Goal: Find contact information: Find contact information

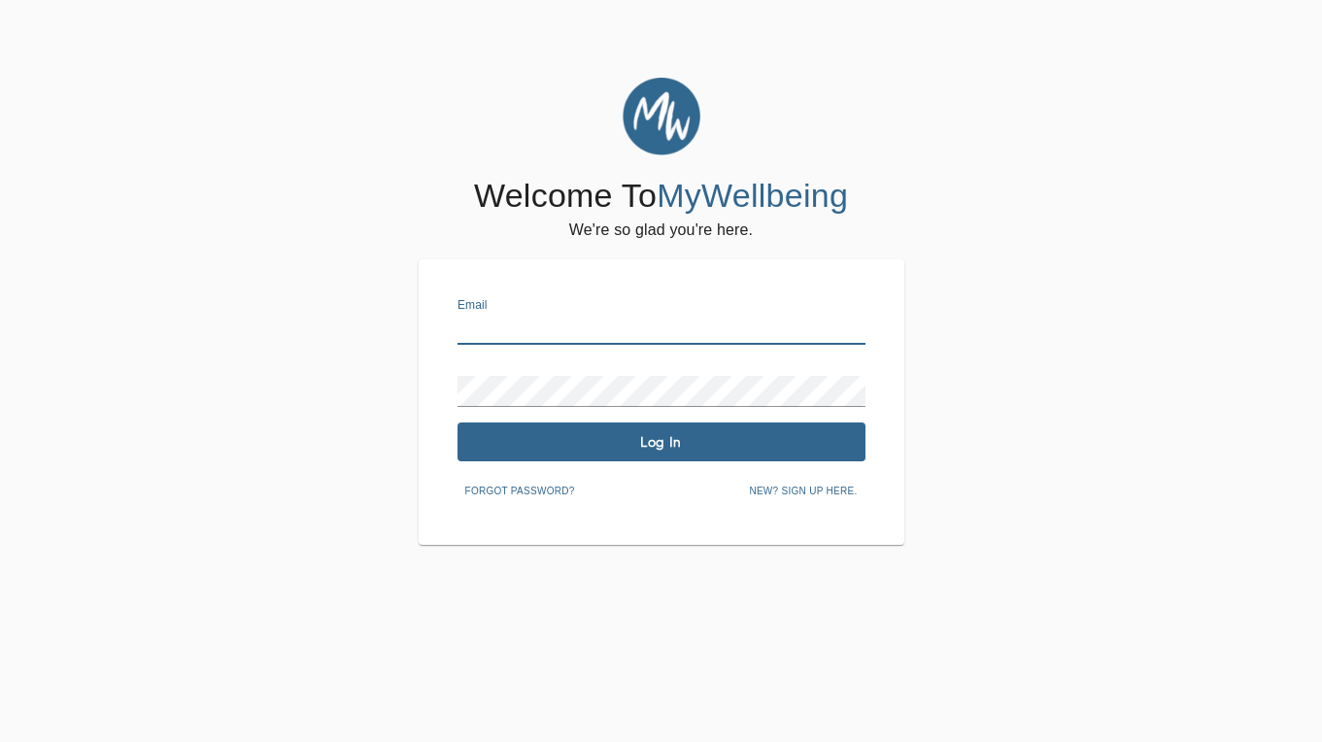
click at [493, 333] on input "text" at bounding box center [662, 329] width 408 height 31
type input "[PERSON_NAME][EMAIL_ADDRESS][PERSON_NAME][DOMAIN_NAME]"
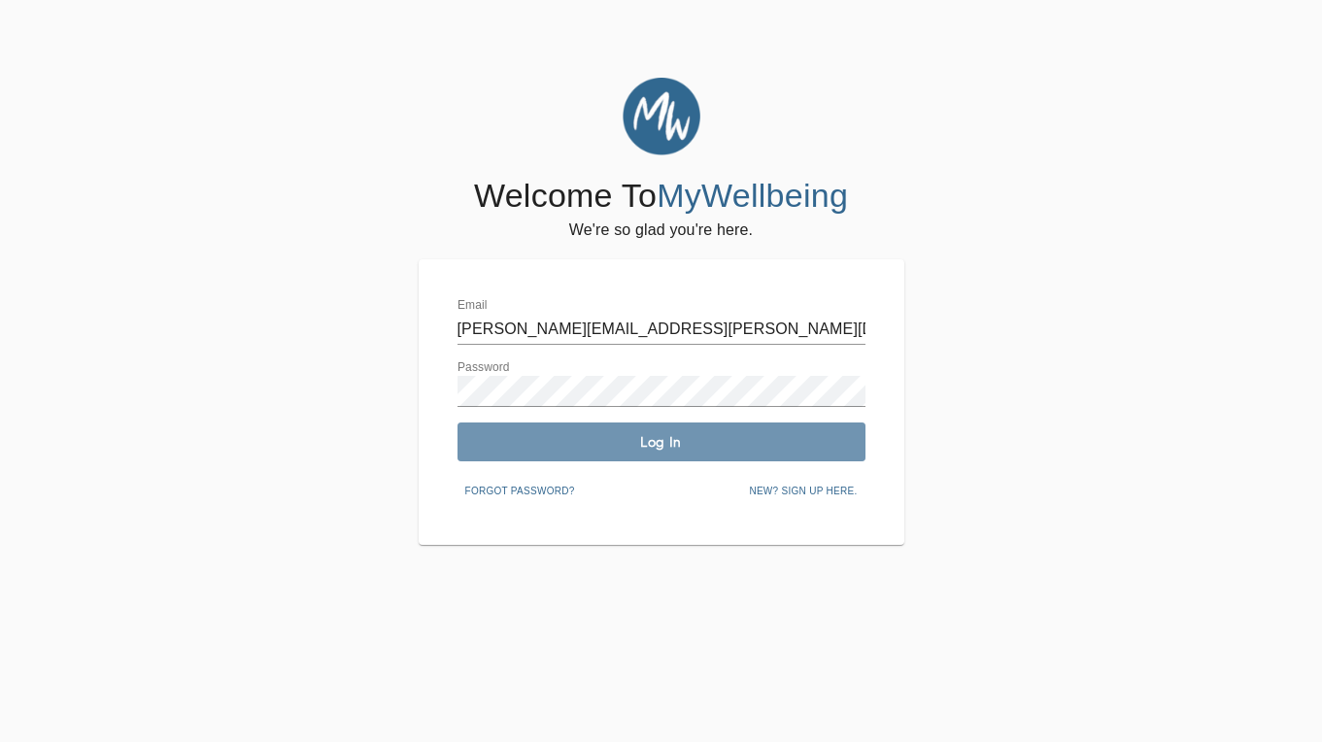
click at [639, 444] on span "Log In" at bounding box center [661, 442] width 393 height 18
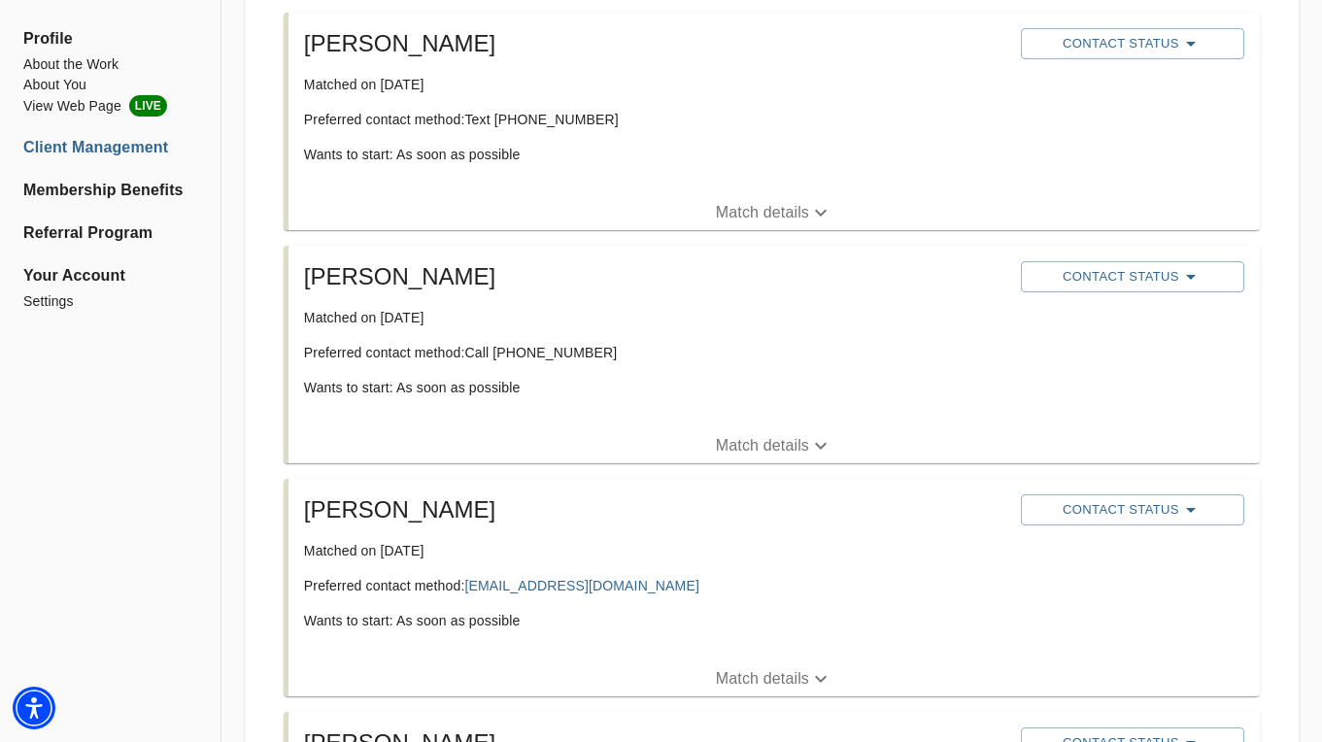
scroll to position [864, 0]
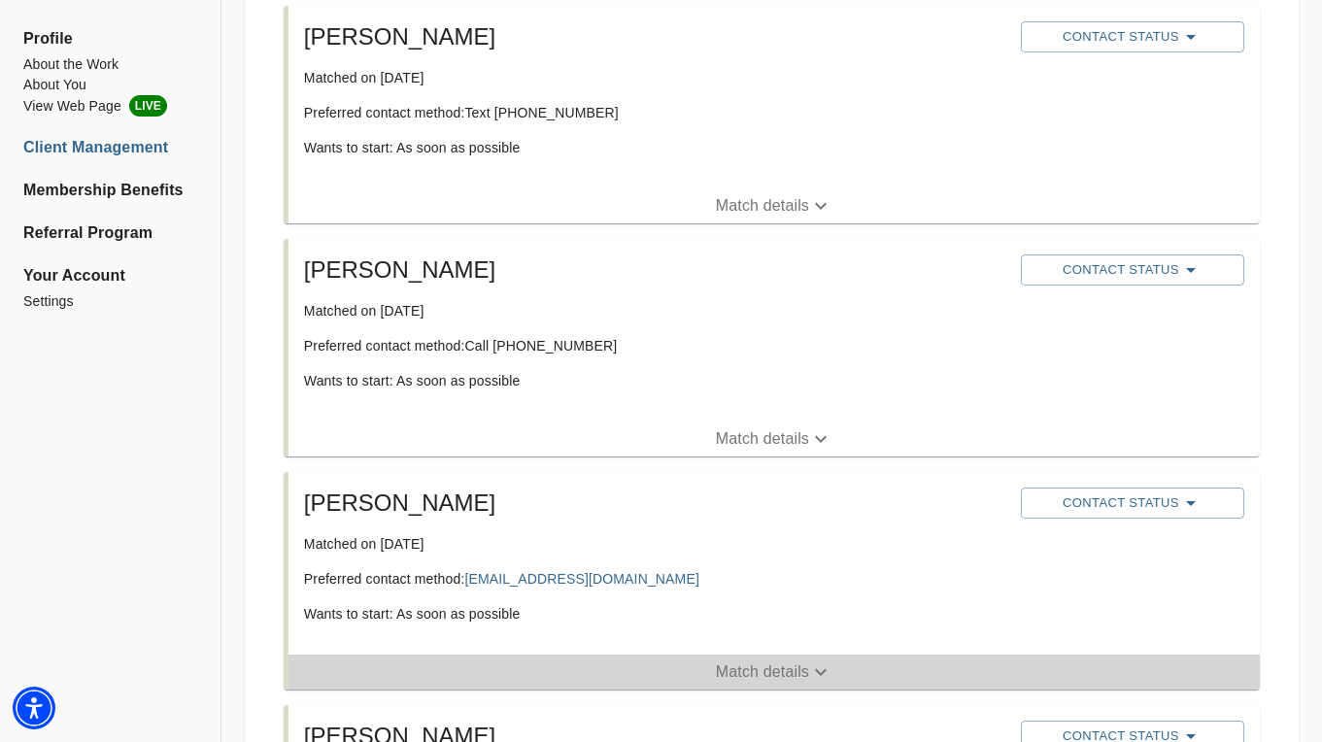
click at [762, 677] on p "Match details" at bounding box center [762, 672] width 93 height 23
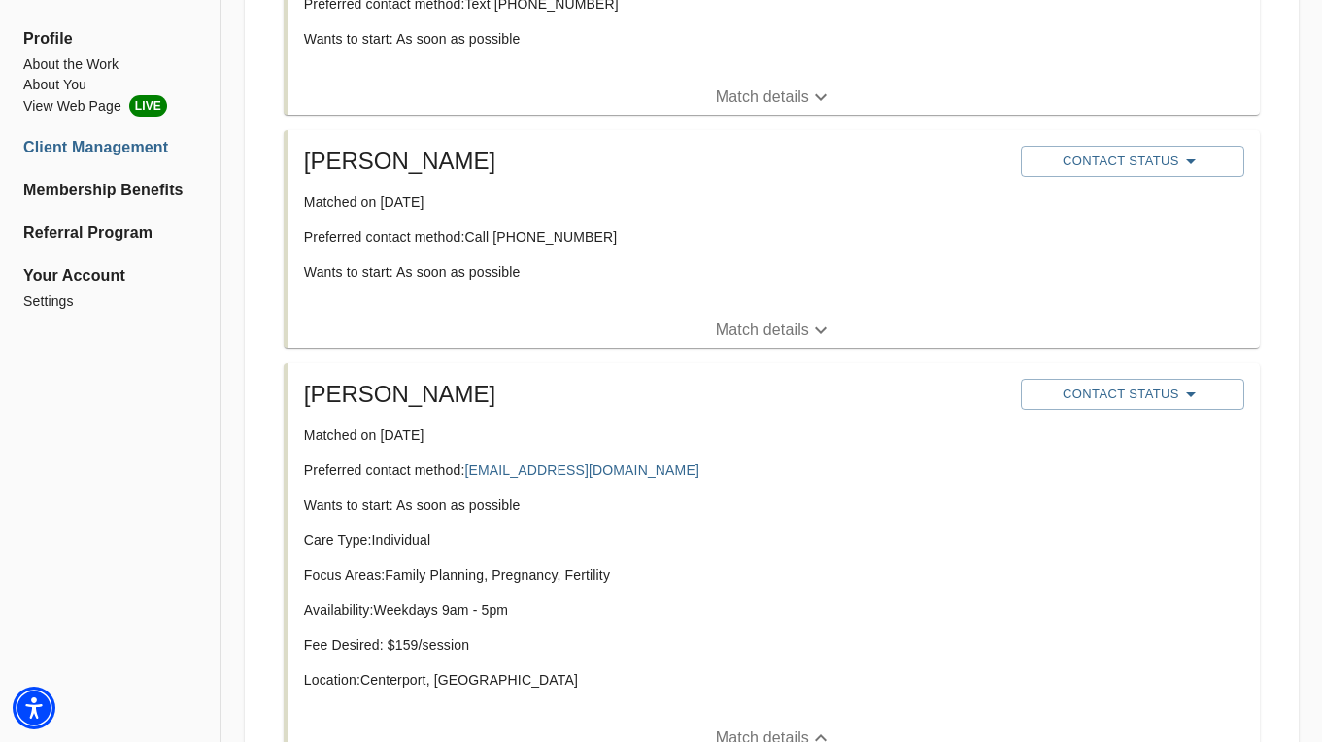
scroll to position [981, 0]
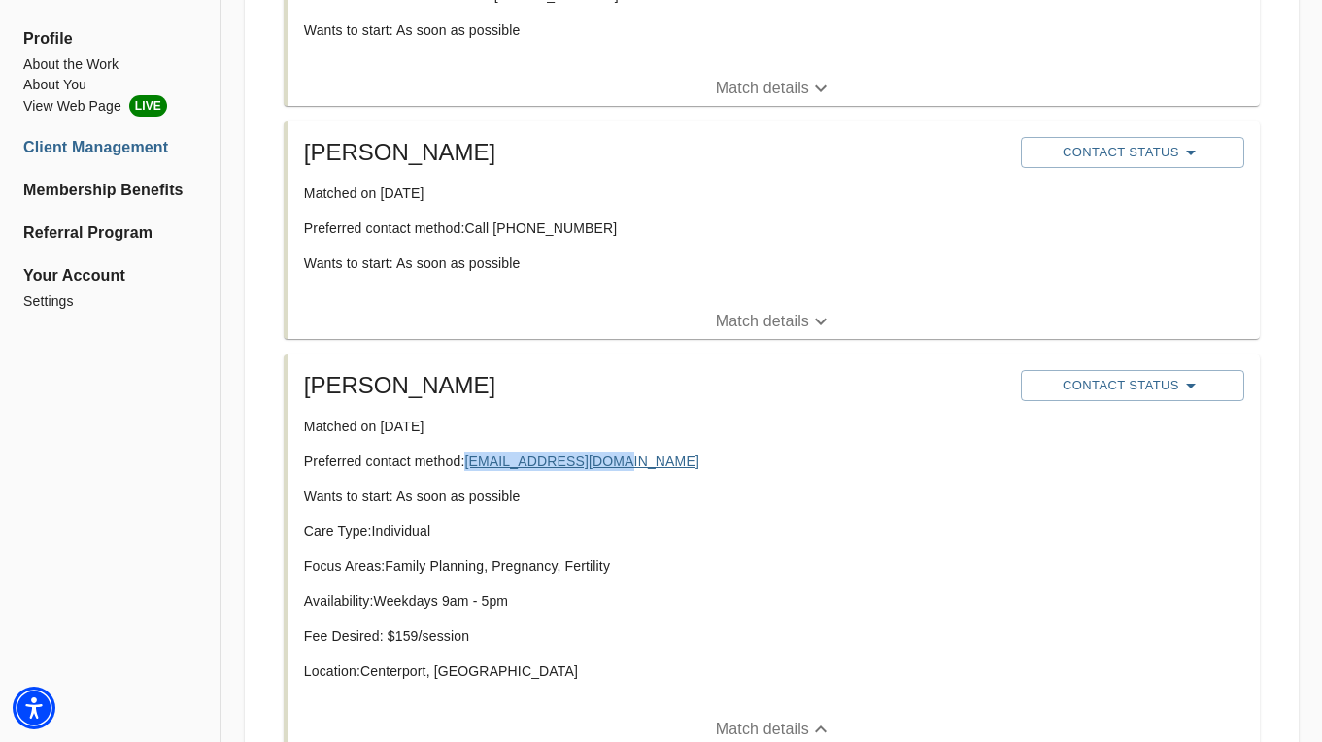
drag, startPoint x: 627, startPoint y: 464, endPoint x: 471, endPoint y: 462, distance: 155.5
click at [471, 462] on p "Preferred contact method: [EMAIL_ADDRESS][DOMAIN_NAME]" at bounding box center [654, 461] width 701 height 19
copy link "[EMAIL_ADDRESS][DOMAIN_NAME]"
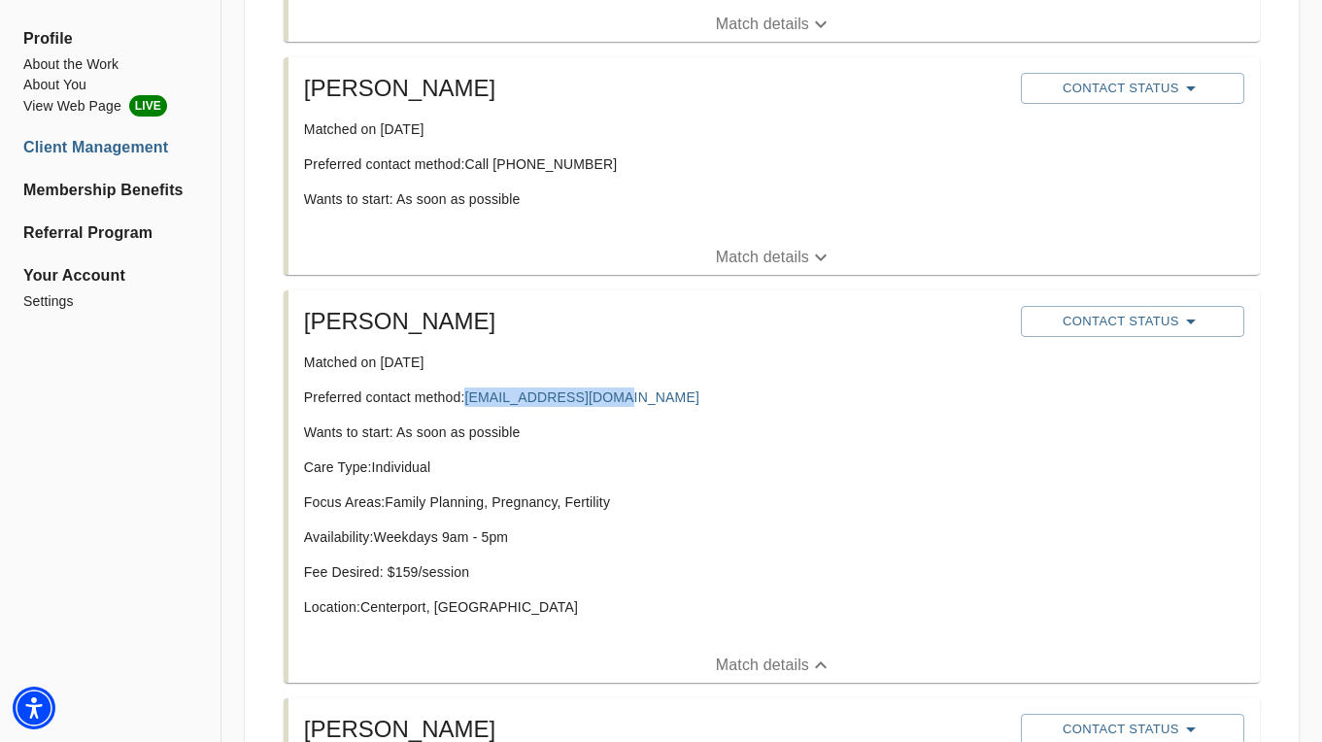
scroll to position [0, 0]
